Goal: Task Accomplishment & Management: Use online tool/utility

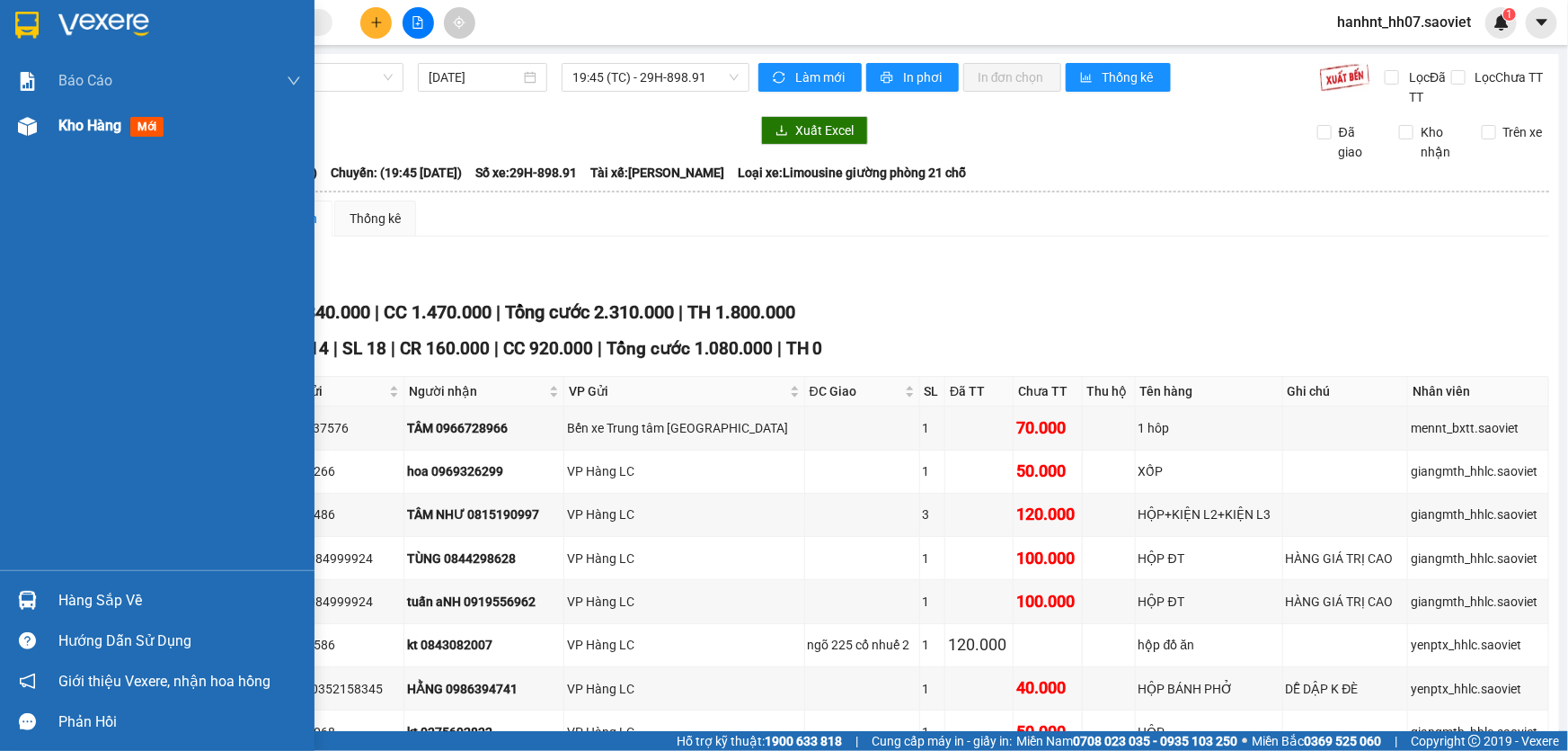
click at [94, 127] on span "Kho hàng" at bounding box center [89, 125] width 63 height 17
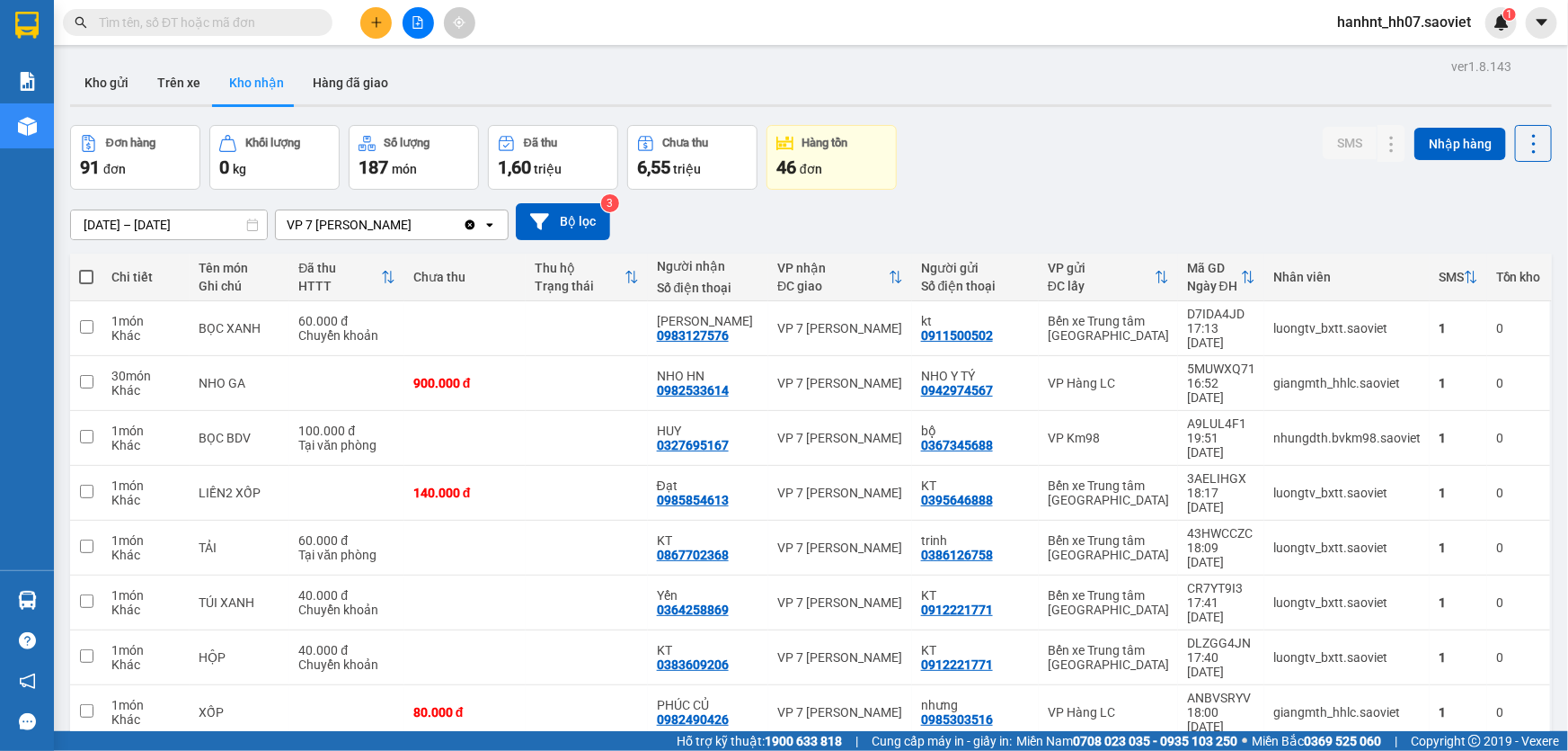
click at [1500, 125] on div "SMS Nhập hàng" at bounding box center [1437, 143] width 229 height 37
click at [1521, 134] on icon at bounding box center [1534, 144] width 25 height 25
click at [1490, 219] on span "Làm mới" at bounding box center [1497, 223] width 49 height 18
click at [1464, 280] on icon at bounding box center [1471, 277] width 14 height 14
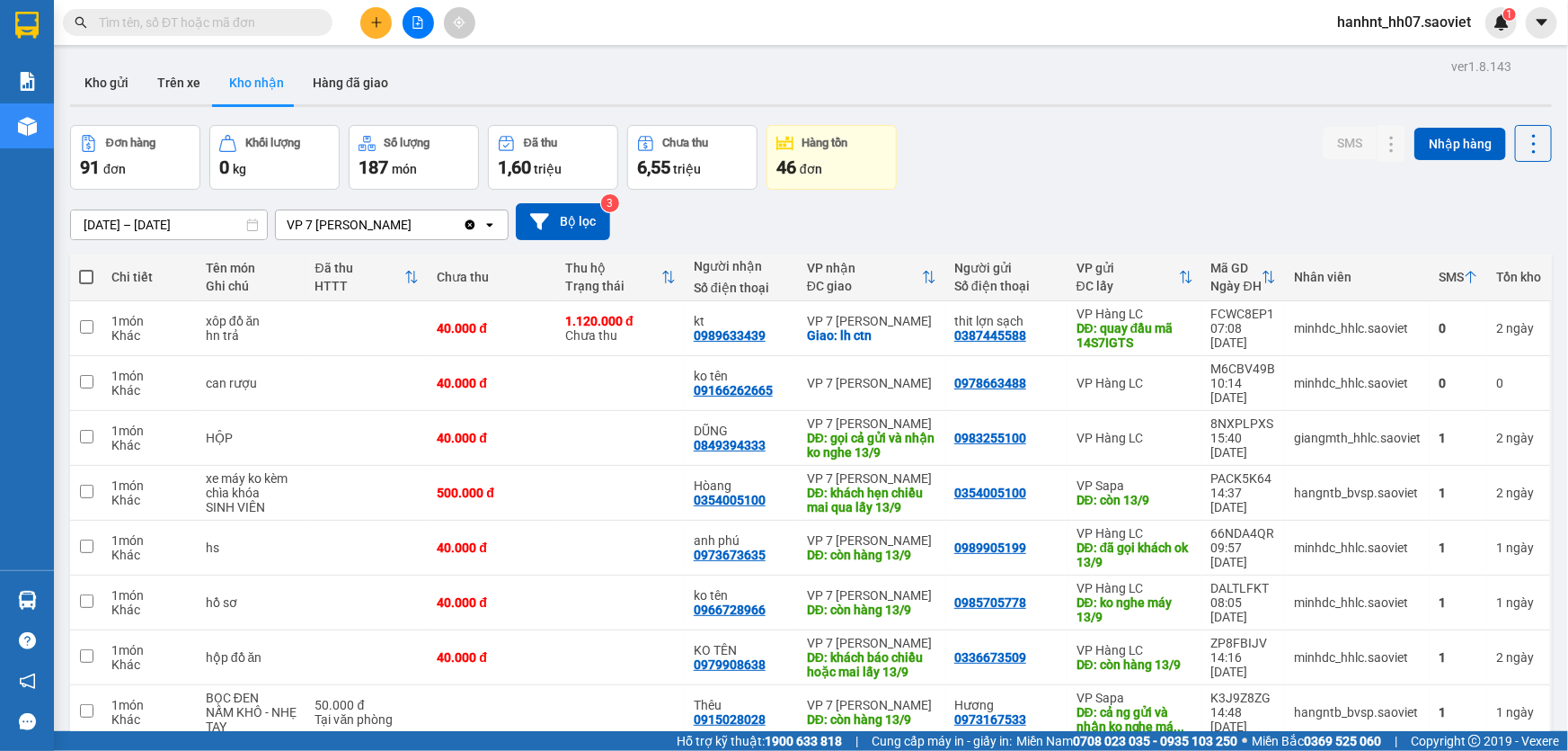
click at [1466, 274] on icon at bounding box center [1471, 278] width 10 height 12
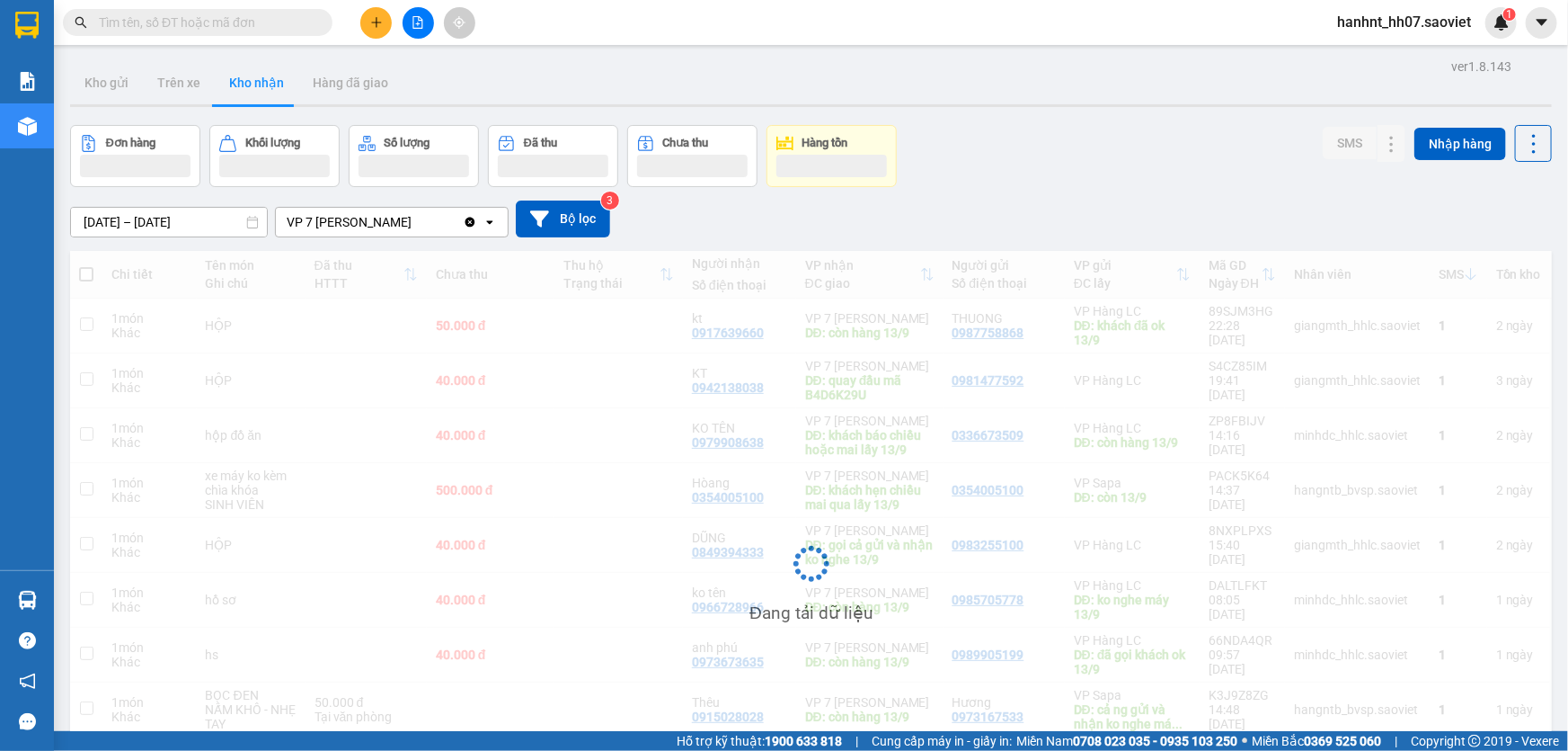
click at [1456, 274] on div "Chi tiết Tên món Ghi chú Đã thu HTTT Chưa thu Thu hộ Trạng thái Người nhận Số đ…" at bounding box center [812, 578] width 1482 height 654
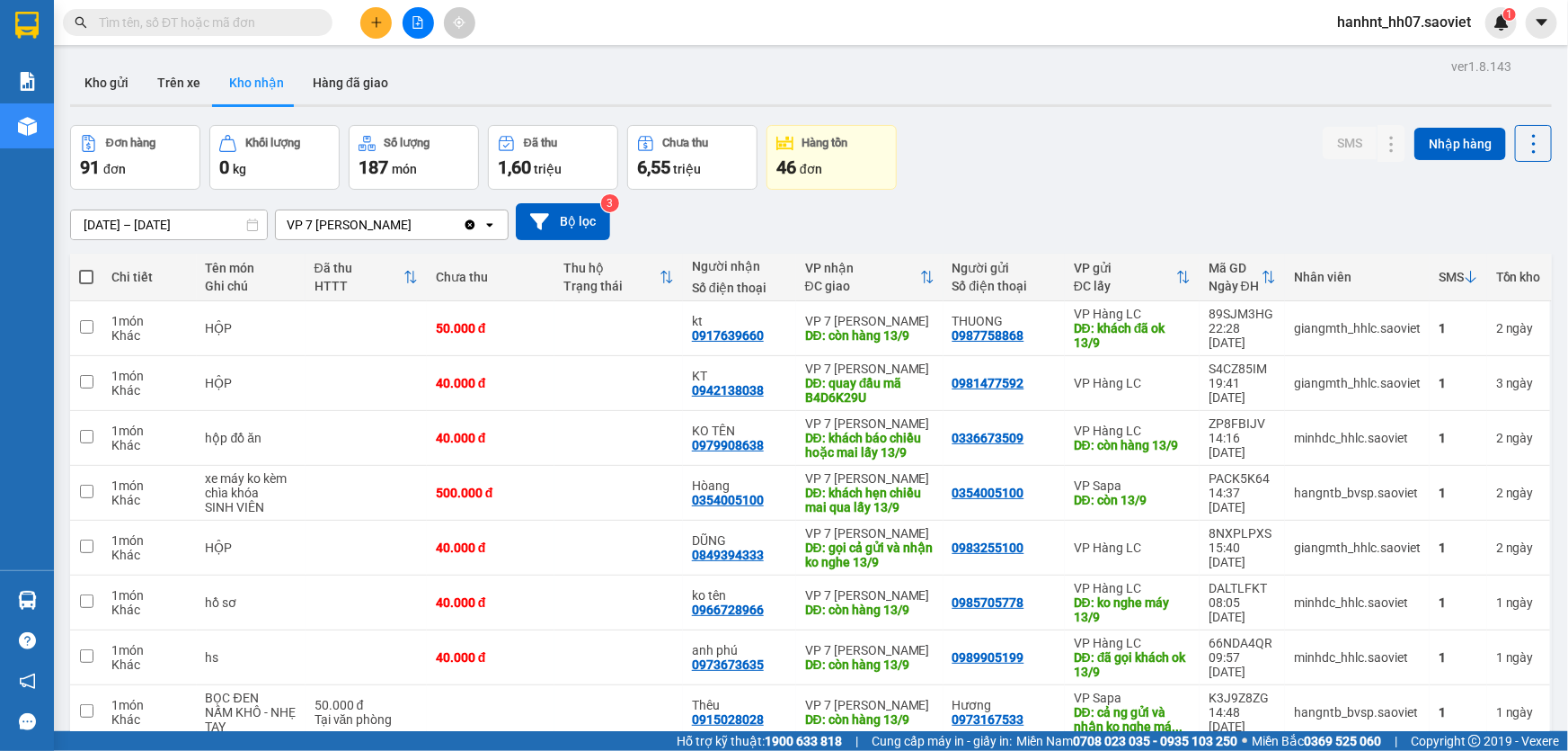
click at [1464, 274] on icon at bounding box center [1471, 277] width 14 height 14
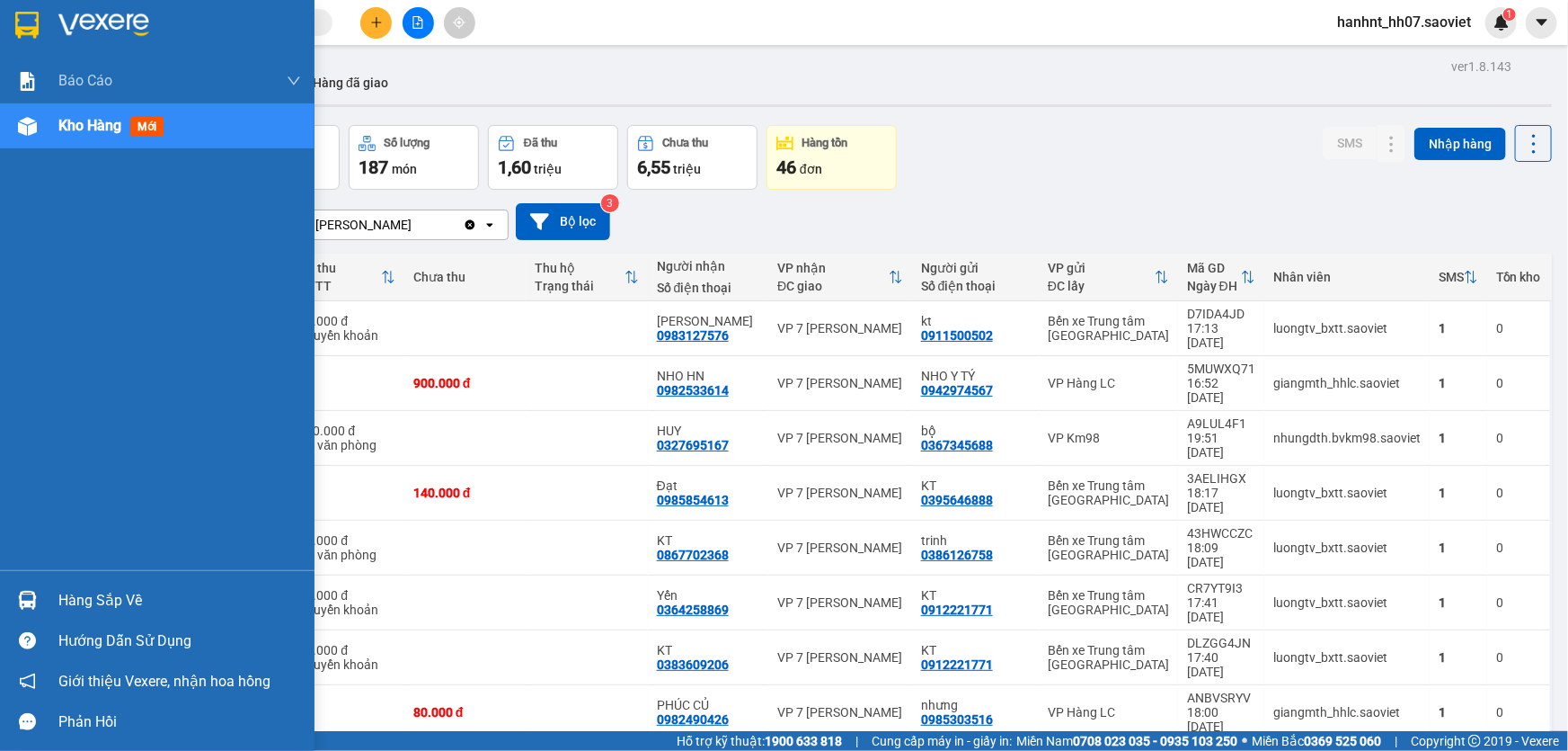
click at [74, 591] on div "Hàng sắp về" at bounding box center [179, 601] width 242 height 27
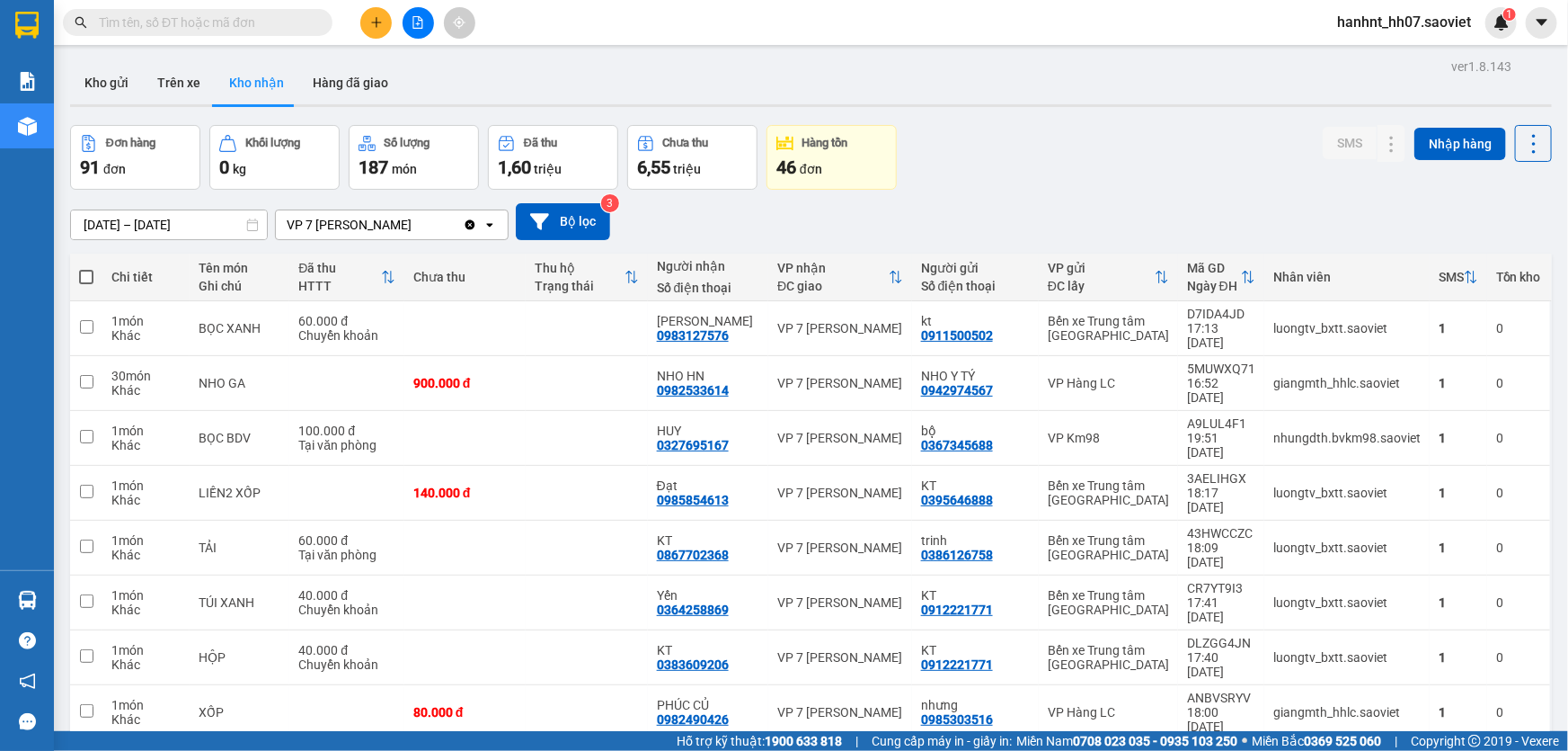
click at [341, 141] on section "Kết quả tìm kiếm ( 43 ) Bộ lọc Mã ĐH Trạng thái Món hàng Thu hộ Tổng cước Chưa …" at bounding box center [784, 376] width 1568 height 751
click at [138, 95] on button "Kho gửi" at bounding box center [106, 82] width 73 height 43
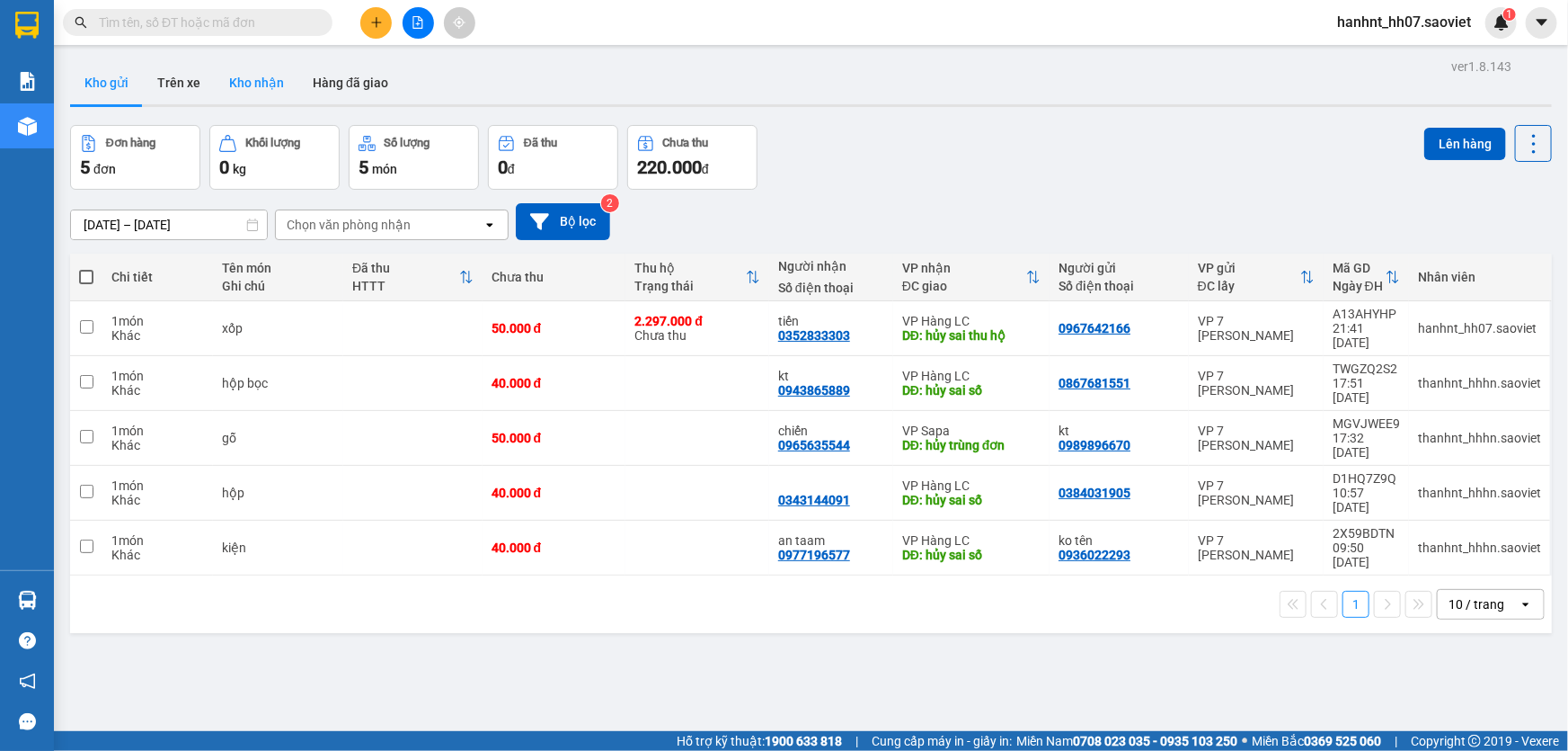
click at [244, 91] on button "Kho nhận" at bounding box center [257, 82] width 84 height 43
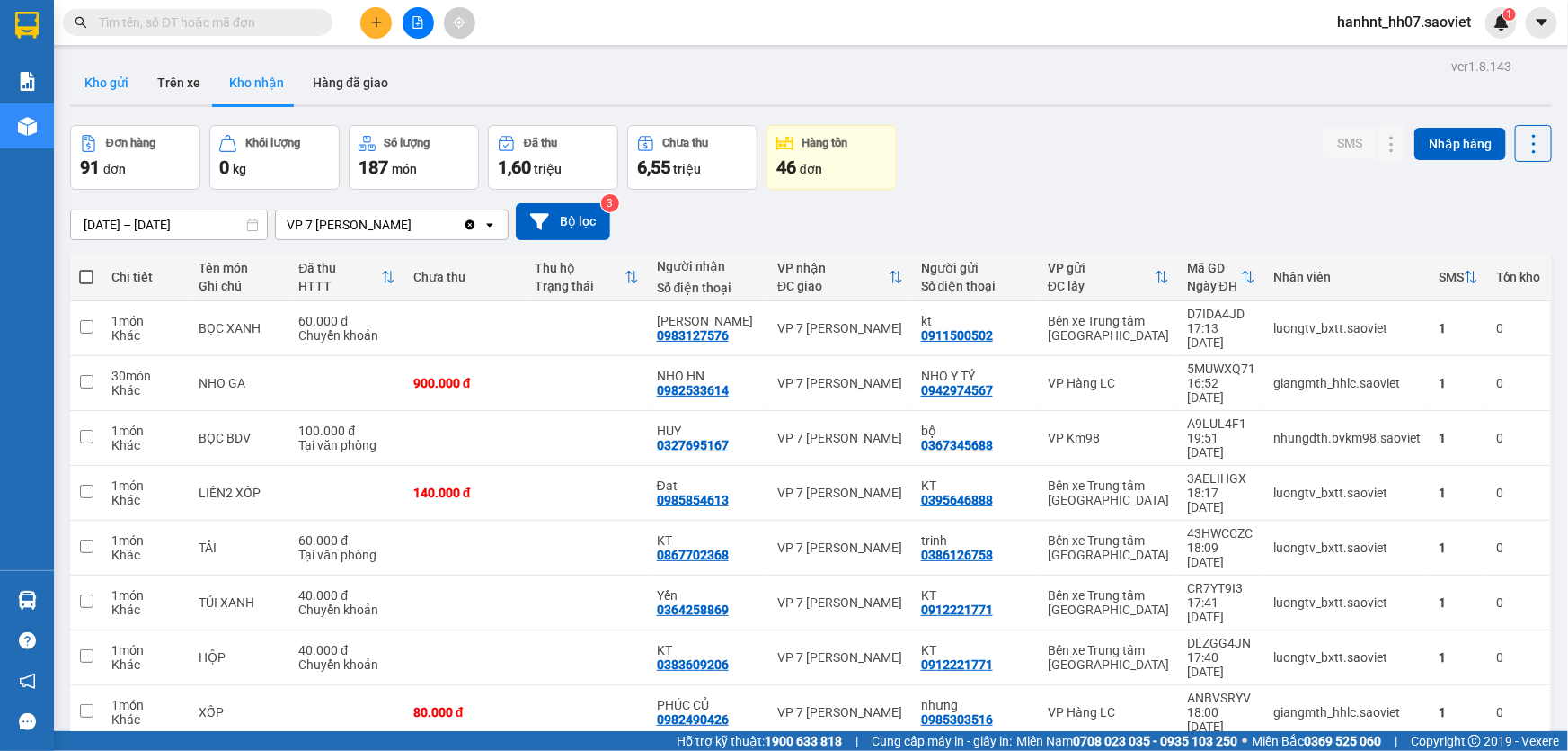
click at [98, 99] on button "Kho gửi" at bounding box center [106, 82] width 73 height 43
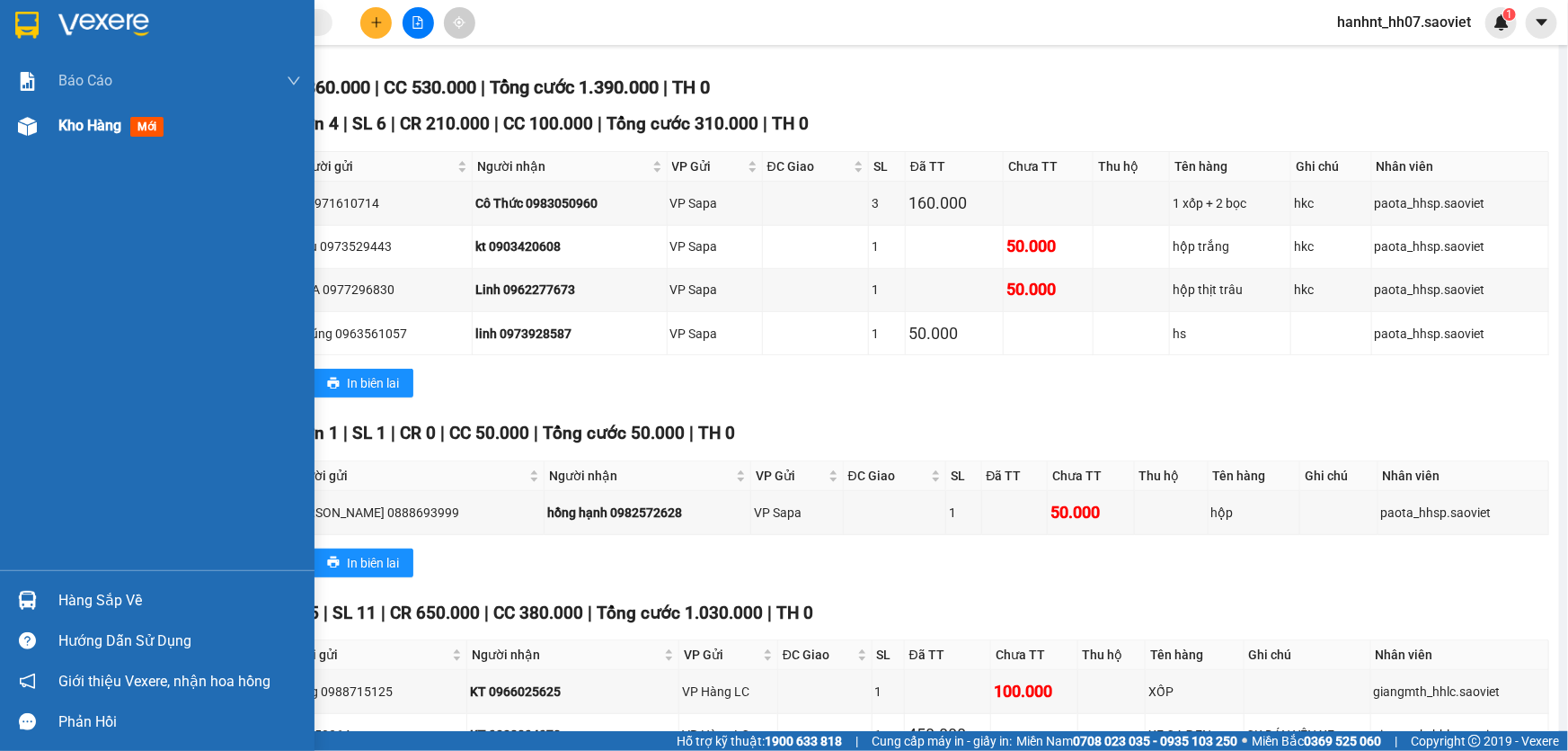
click at [18, 124] on img at bounding box center [28, 126] width 19 height 19
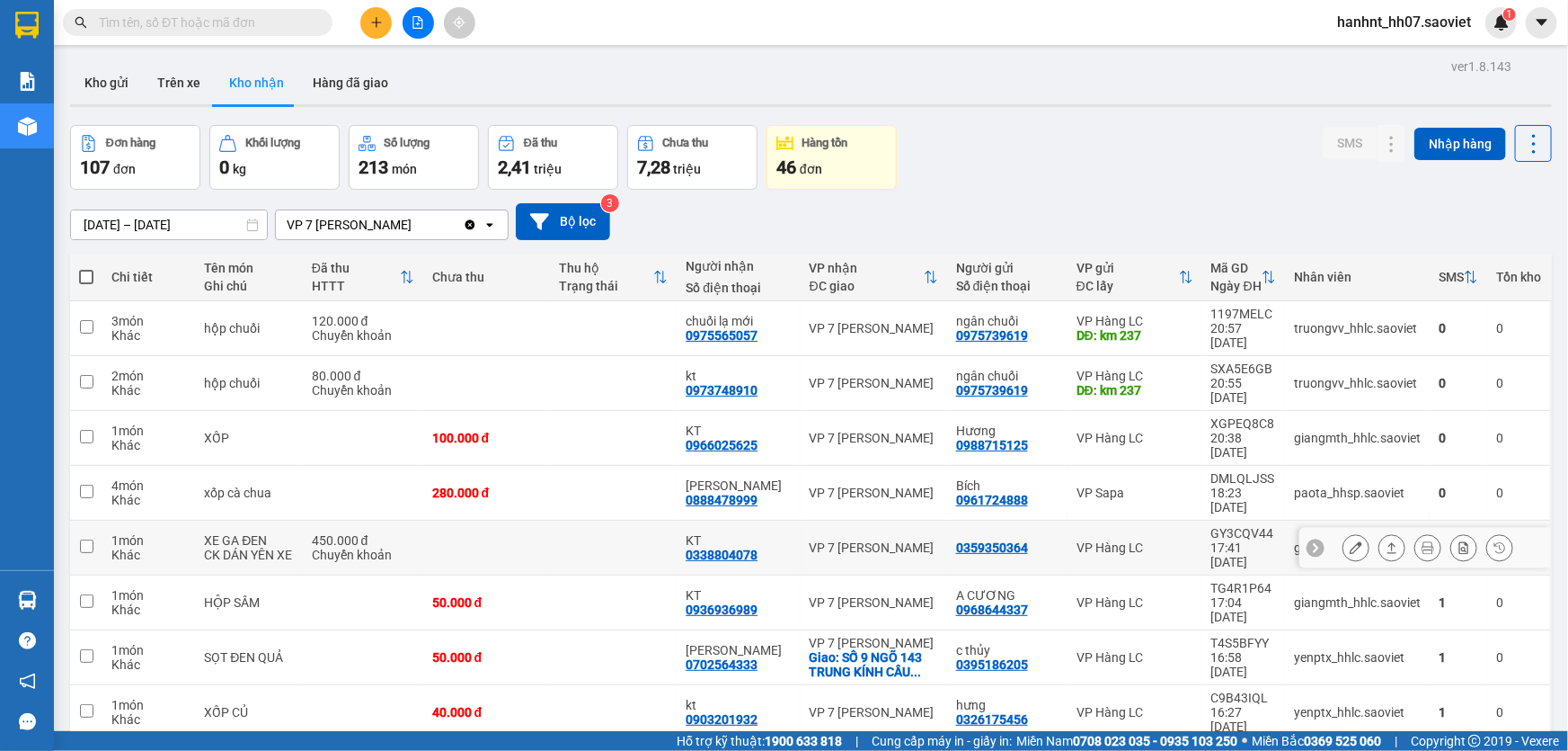
click at [620, 521] on td at bounding box center [613, 549] width 126 height 55
checkbox input "true"
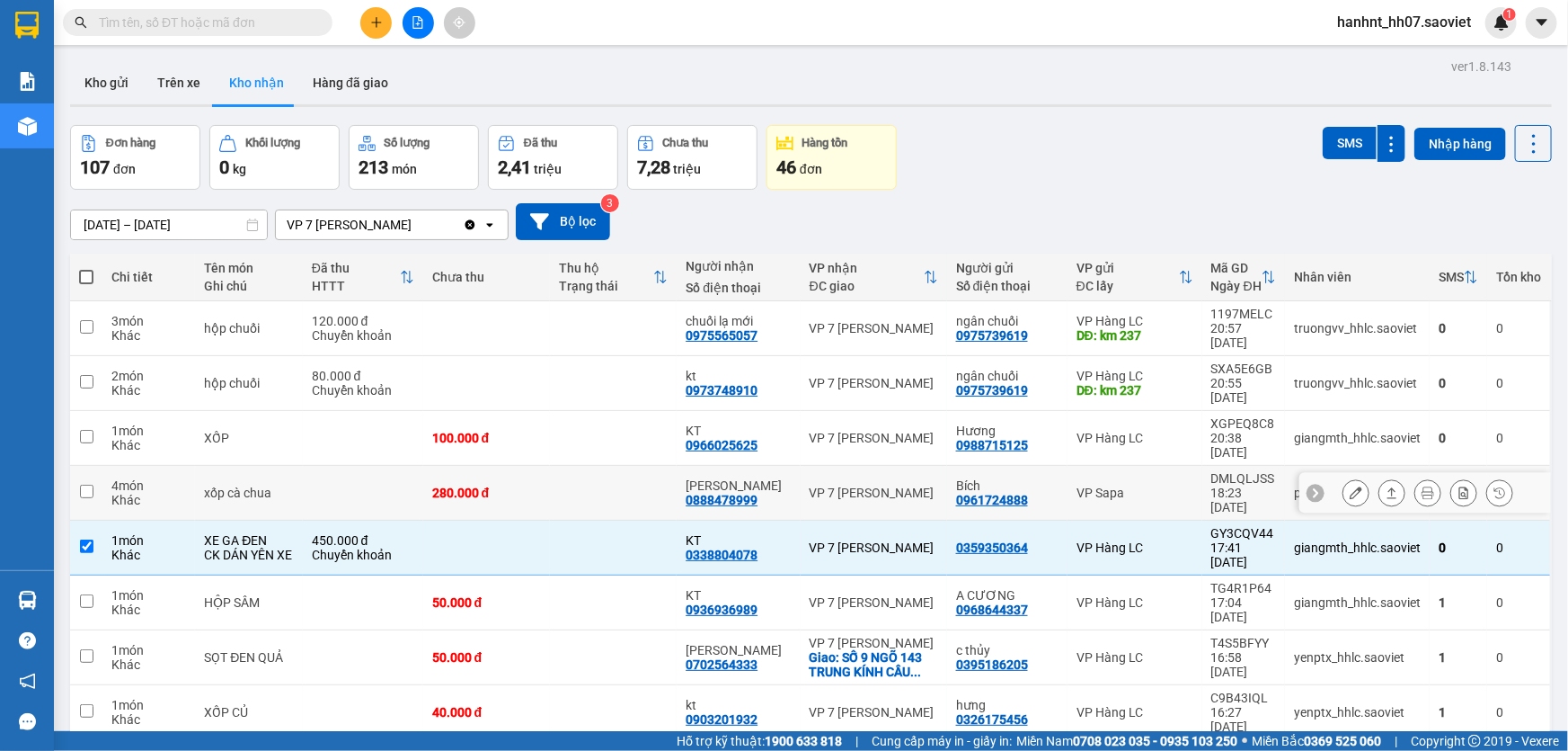
click at [621, 466] on td at bounding box center [613, 493] width 126 height 55
checkbox input "true"
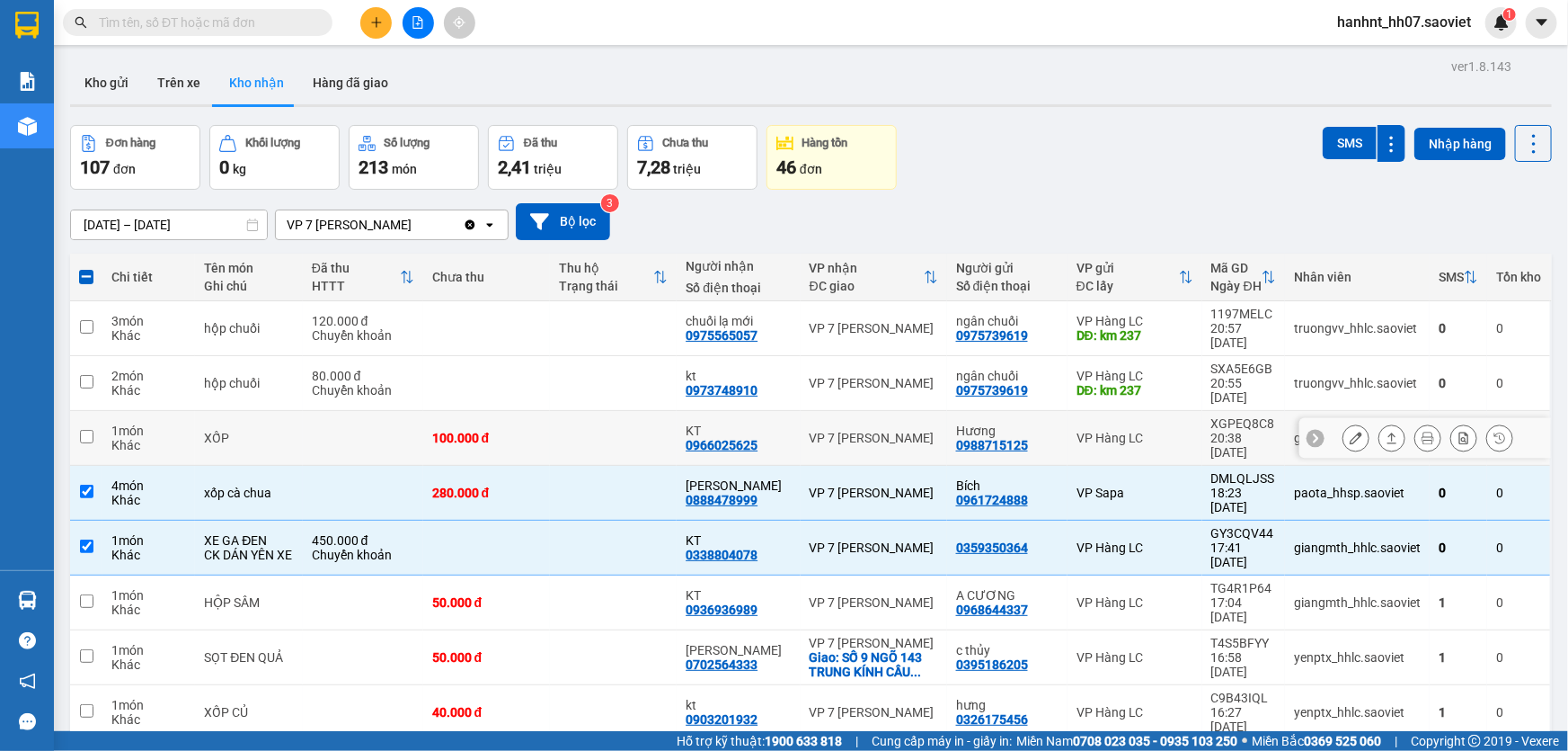
click at [629, 411] on td at bounding box center [613, 438] width 126 height 55
checkbox input "true"
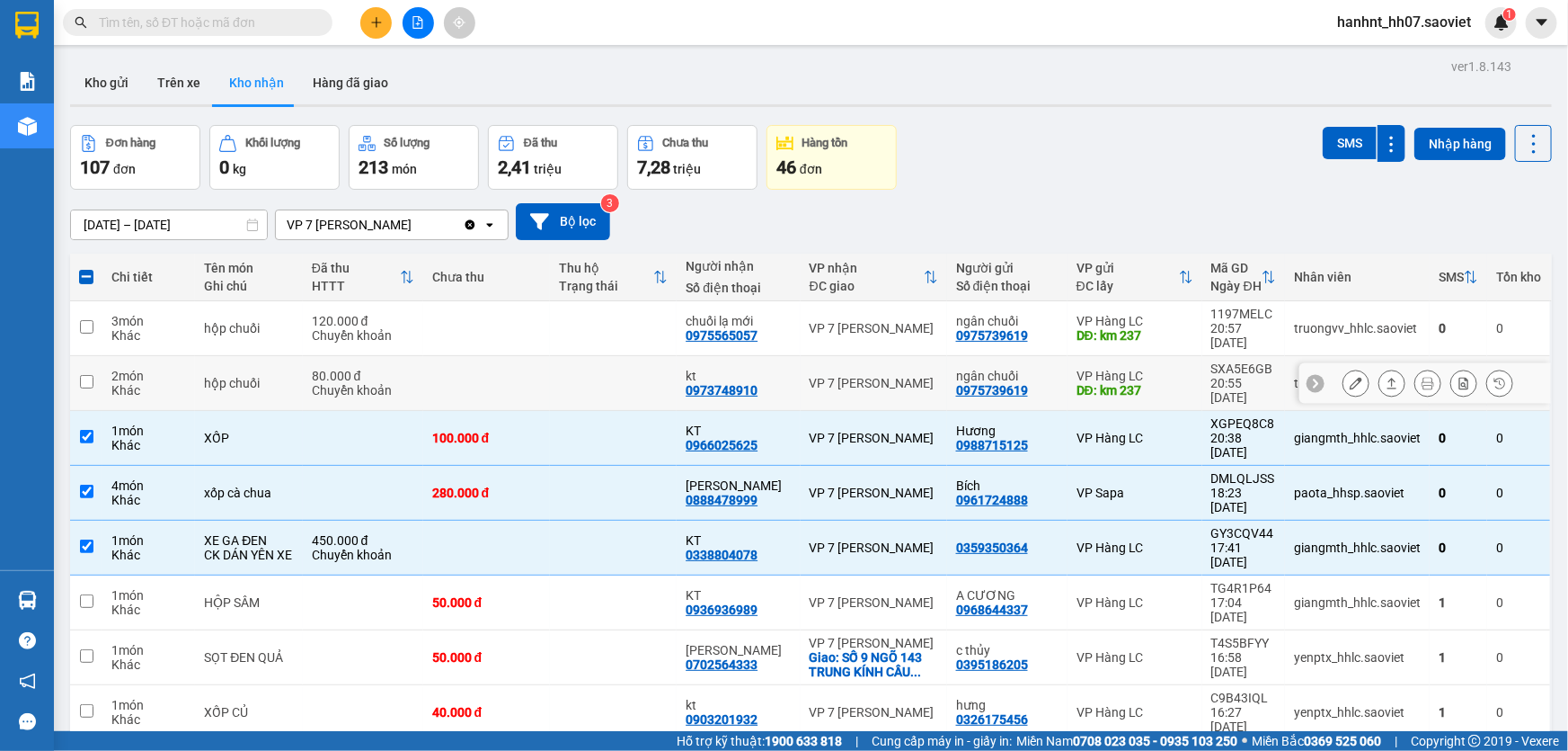
click at [638, 367] on td at bounding box center [613, 384] width 126 height 55
checkbox input "true"
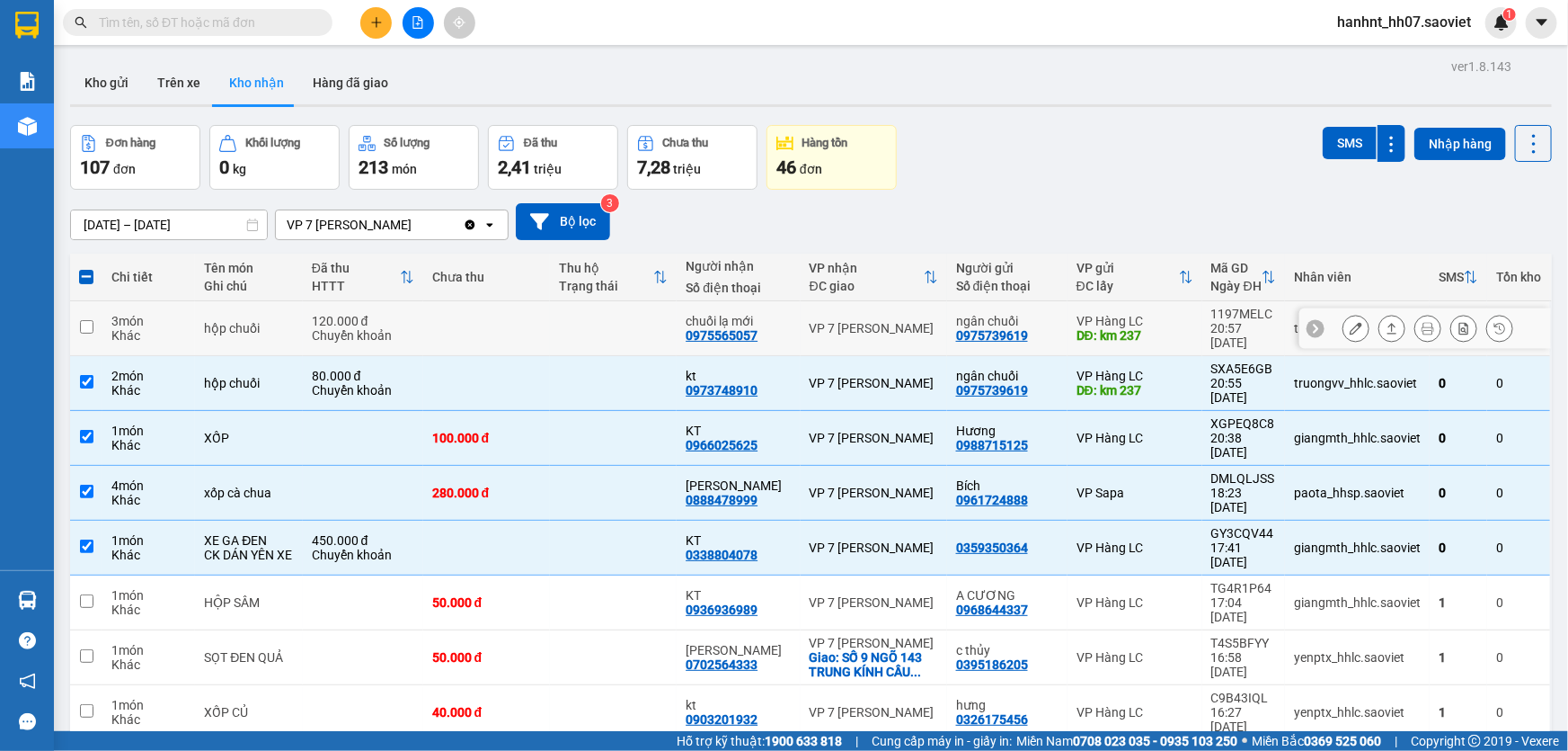
click at [643, 331] on td at bounding box center [613, 329] width 126 height 55
checkbox input "true"
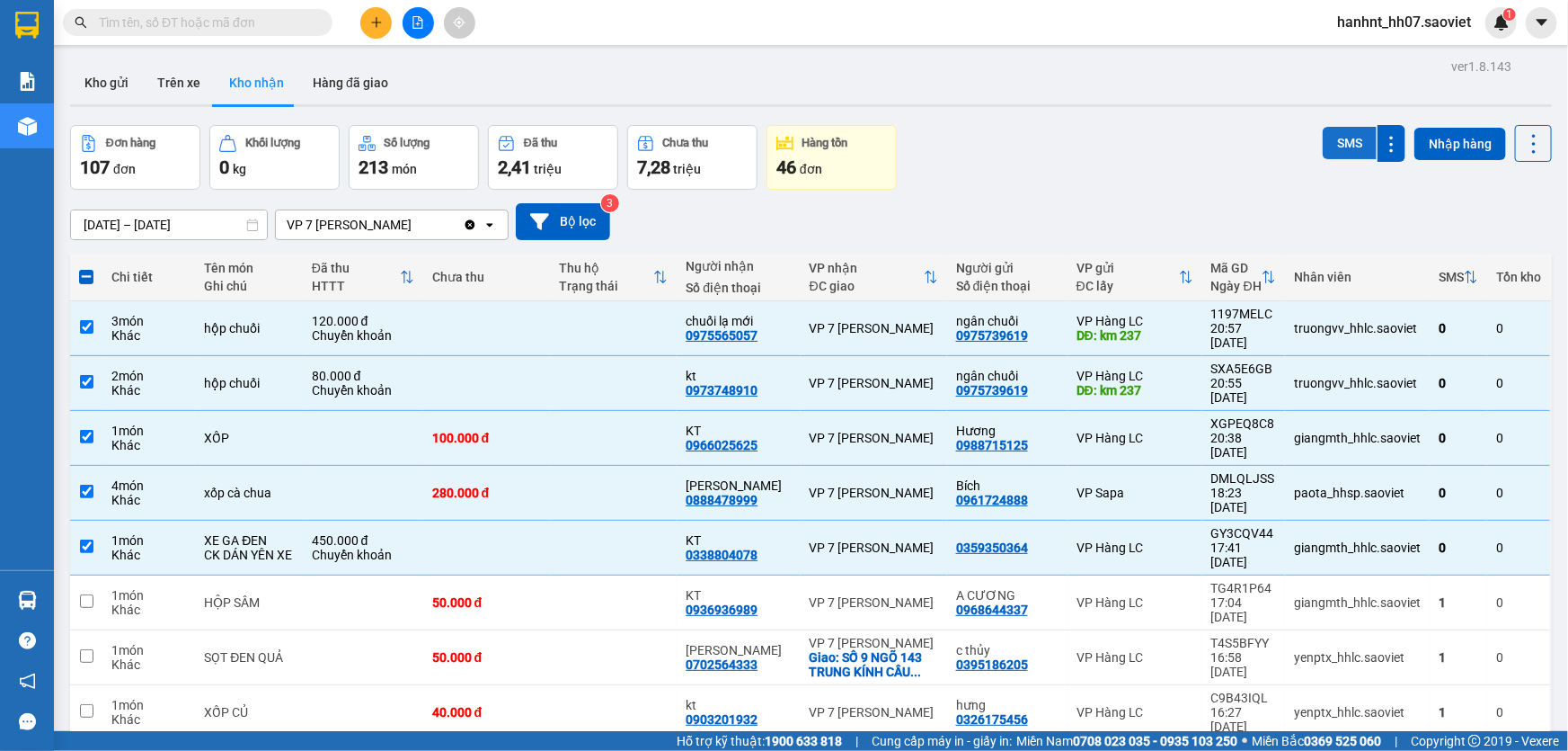
click at [1349, 135] on button "SMS" at bounding box center [1349, 143] width 54 height 32
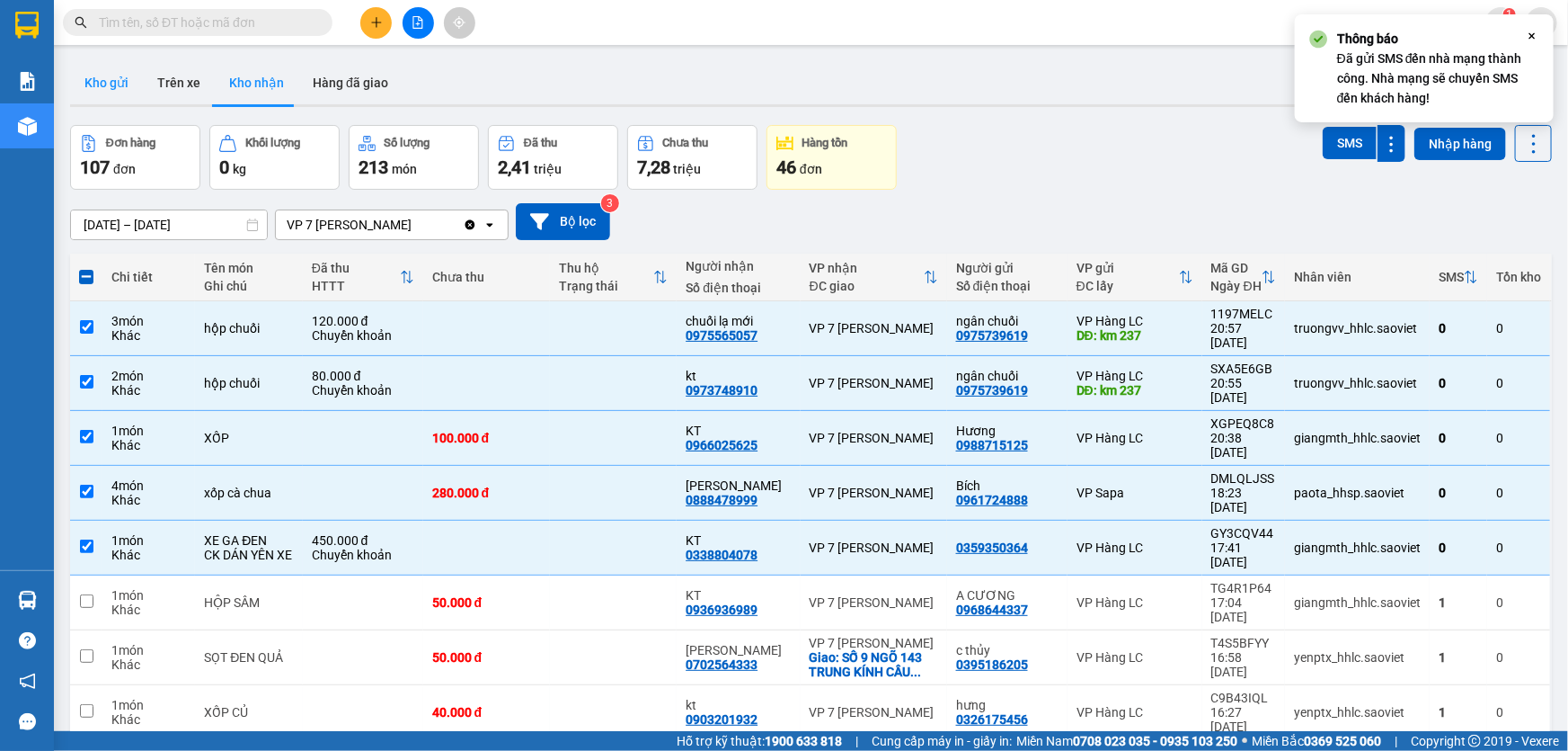
click at [108, 87] on button "Kho gửi" at bounding box center [106, 82] width 73 height 43
